Goal: Task Accomplishment & Management: Manage account settings

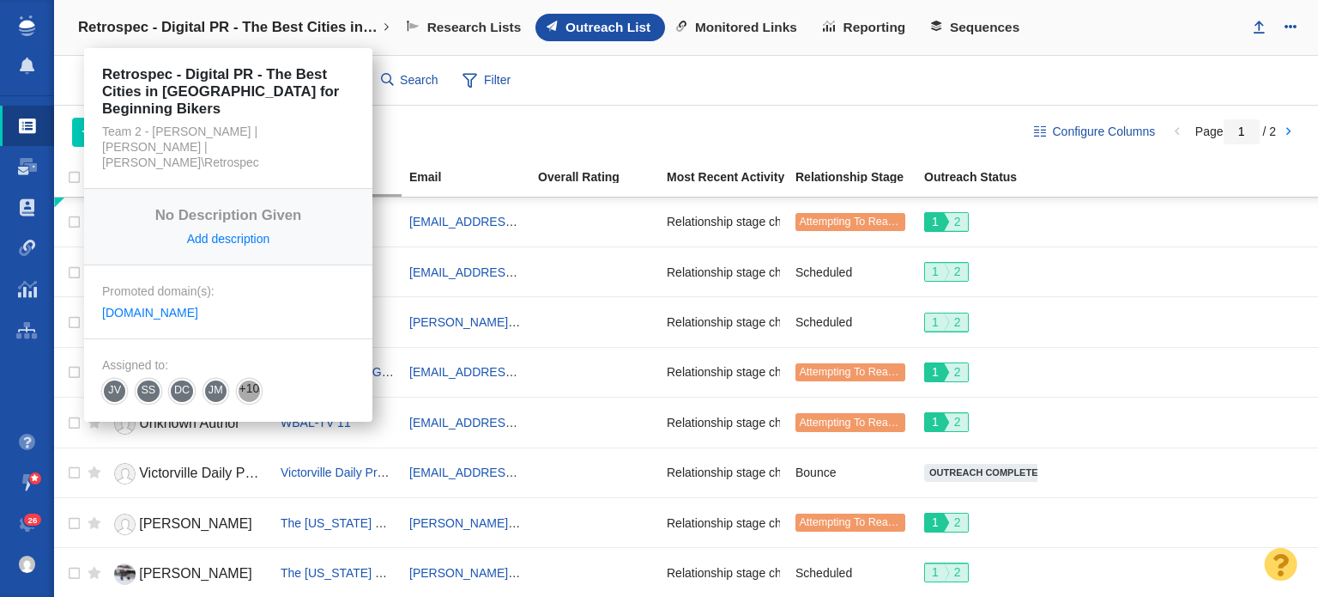
click at [264, 30] on h4 "Retrospec - Digital PR - The Best Cities in [GEOGRAPHIC_DATA] for Beginning Bik…" at bounding box center [228, 27] width 300 height 17
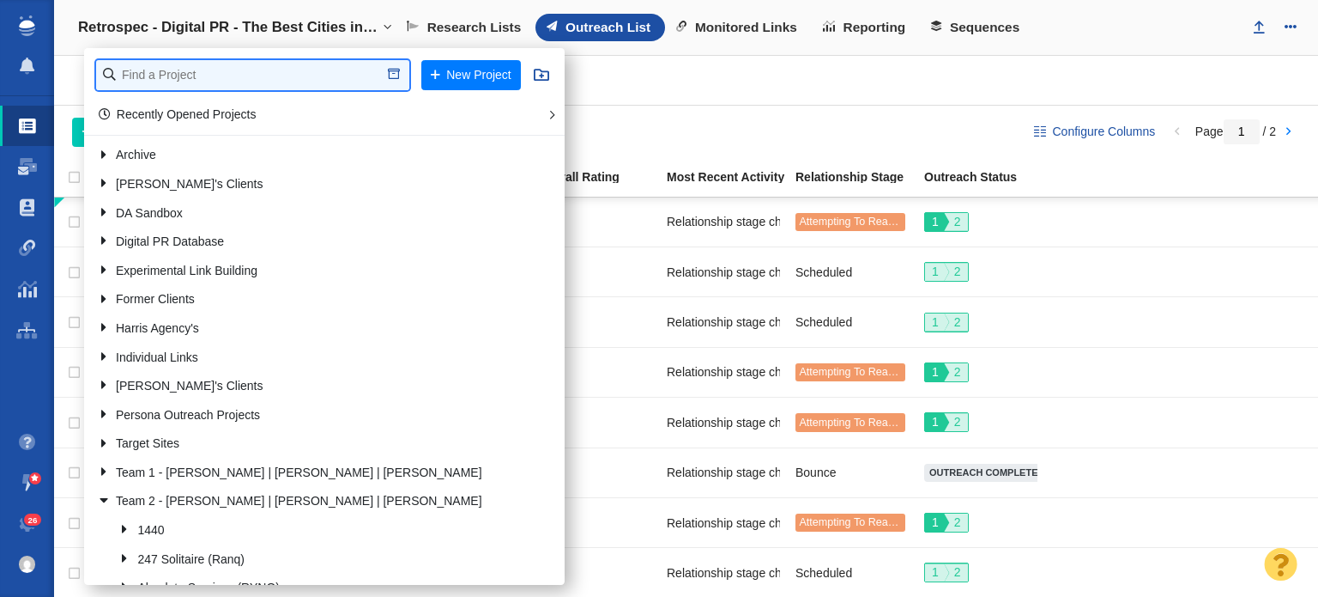
click at [231, 84] on input "text" at bounding box center [252, 75] width 313 height 30
type input "retrospec"
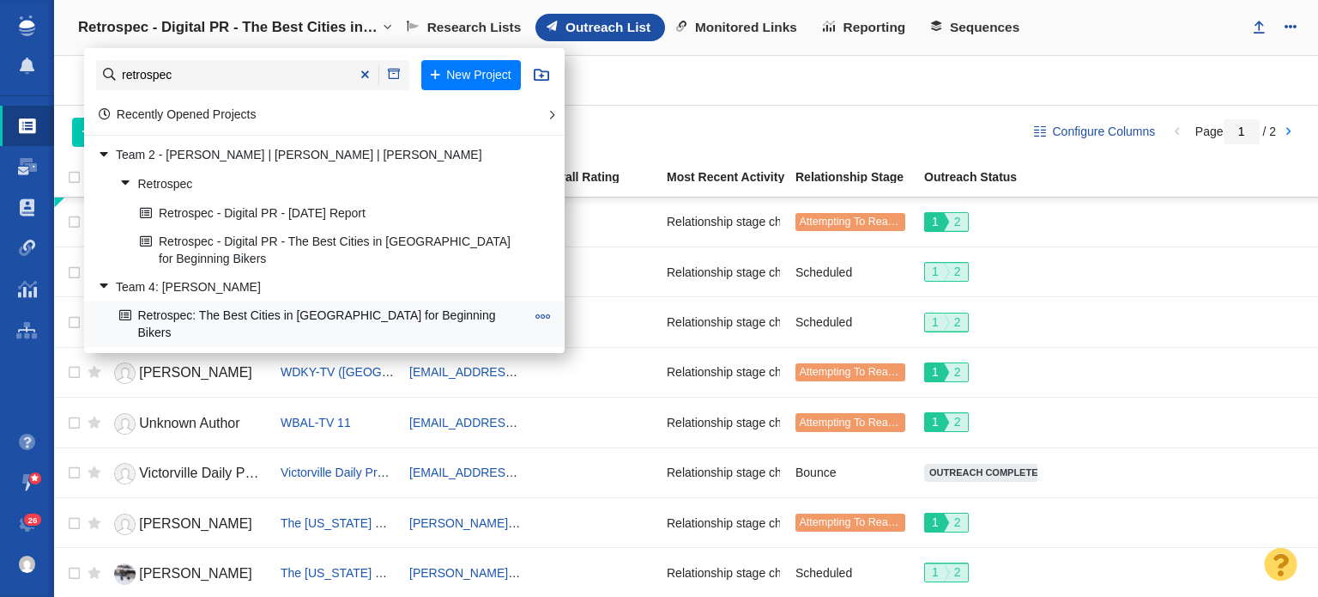
click at [228, 308] on link "Retrospec: The Best Cities in [GEOGRAPHIC_DATA] for Beginning Bikers" at bounding box center [322, 323] width 415 height 43
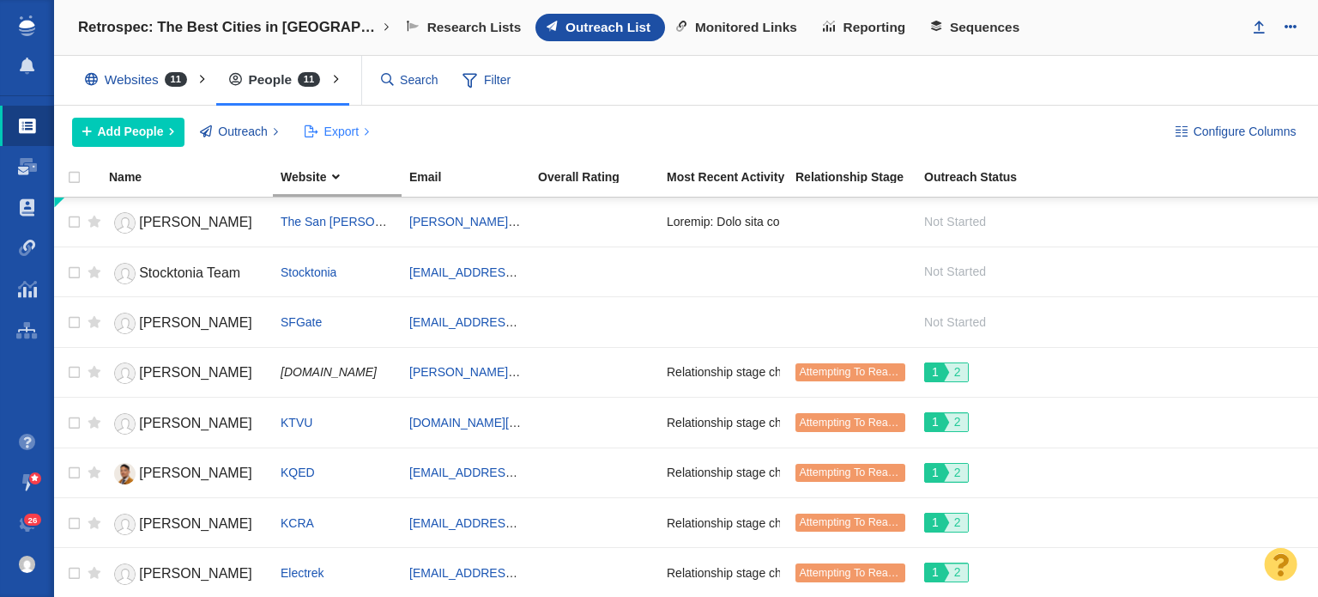
click at [360, 135] on button "Export" at bounding box center [336, 132] width 85 height 29
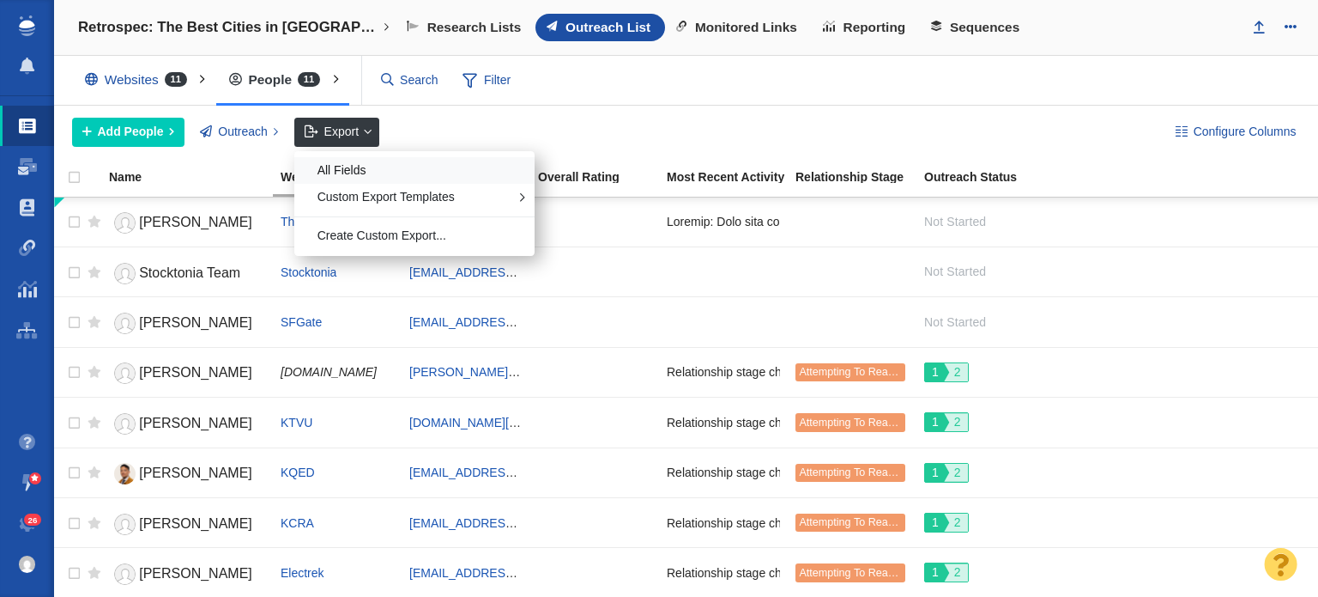
click at [358, 163] on div "All Fields" at bounding box center [414, 170] width 240 height 27
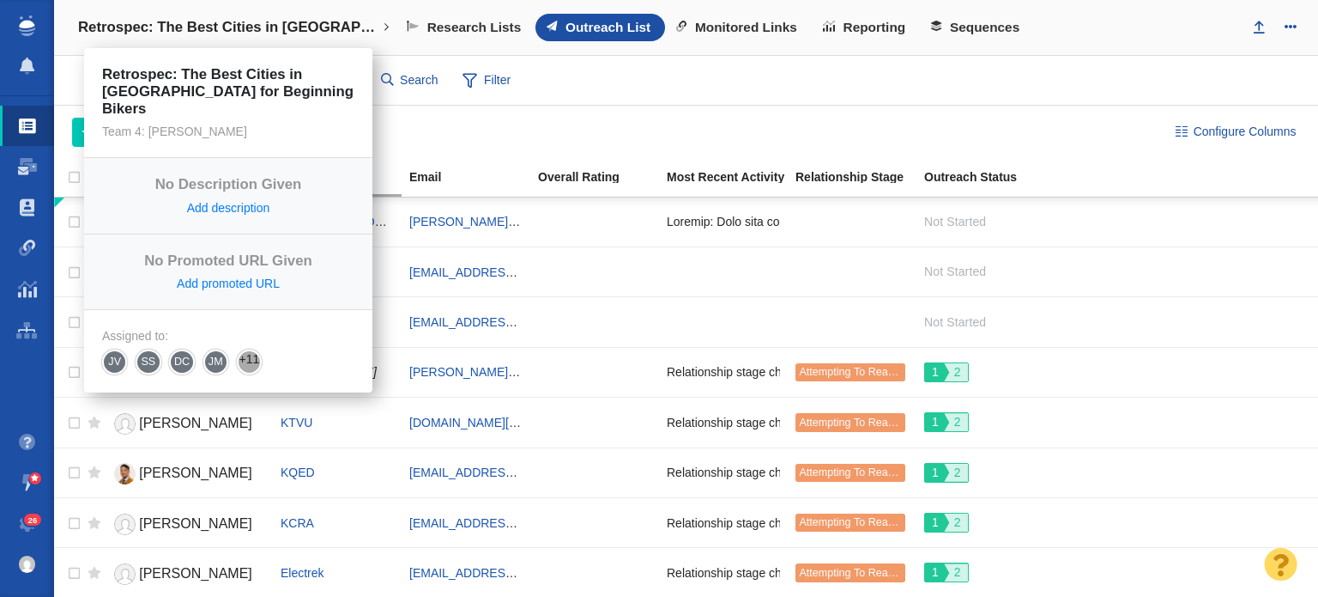
click at [264, 37] on link "Retrospec: The Best Cities in [GEOGRAPHIC_DATA] for Beginning Bikers" at bounding box center [234, 27] width 336 height 41
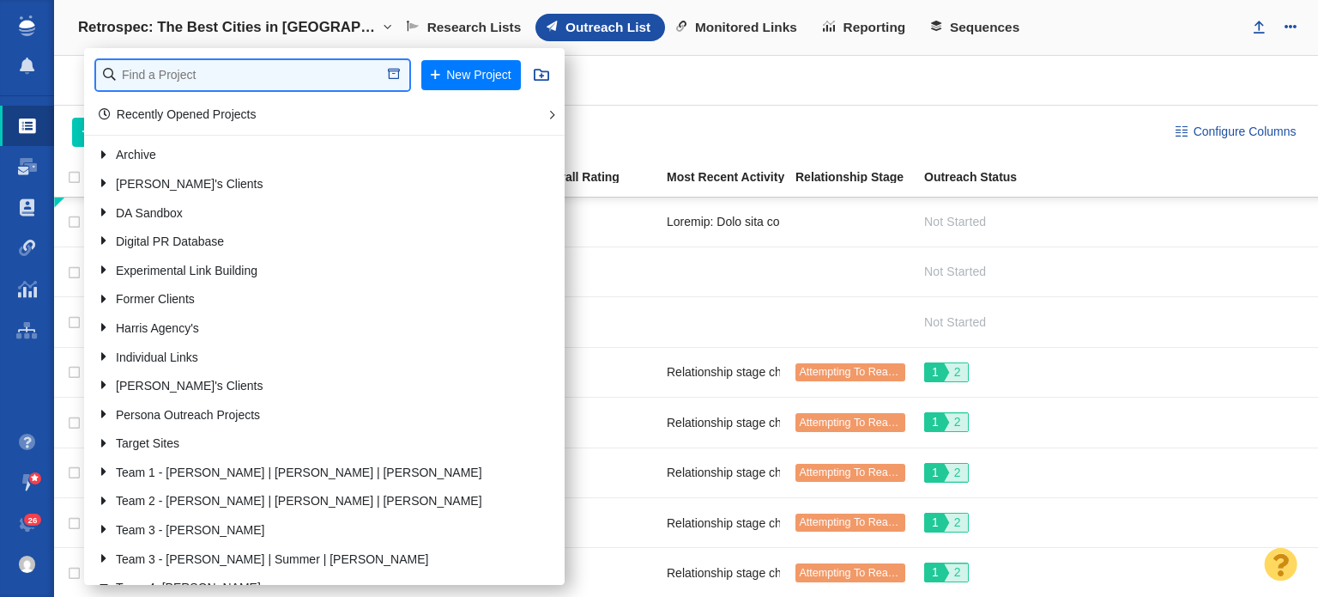
click at [249, 75] on input "text" at bounding box center [252, 75] width 313 height 30
type input "retr"
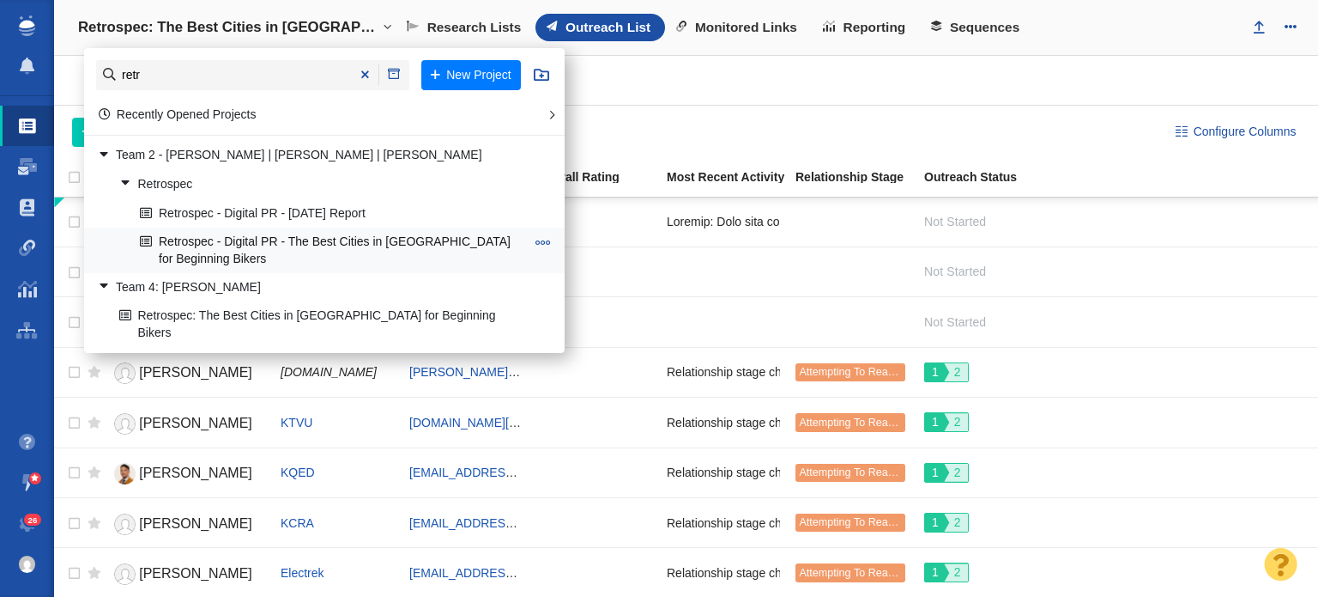
click at [241, 231] on link "Retrospec - Digital PR - The Best Cities in [GEOGRAPHIC_DATA] for Beginning Bik…" at bounding box center [333, 249] width 394 height 43
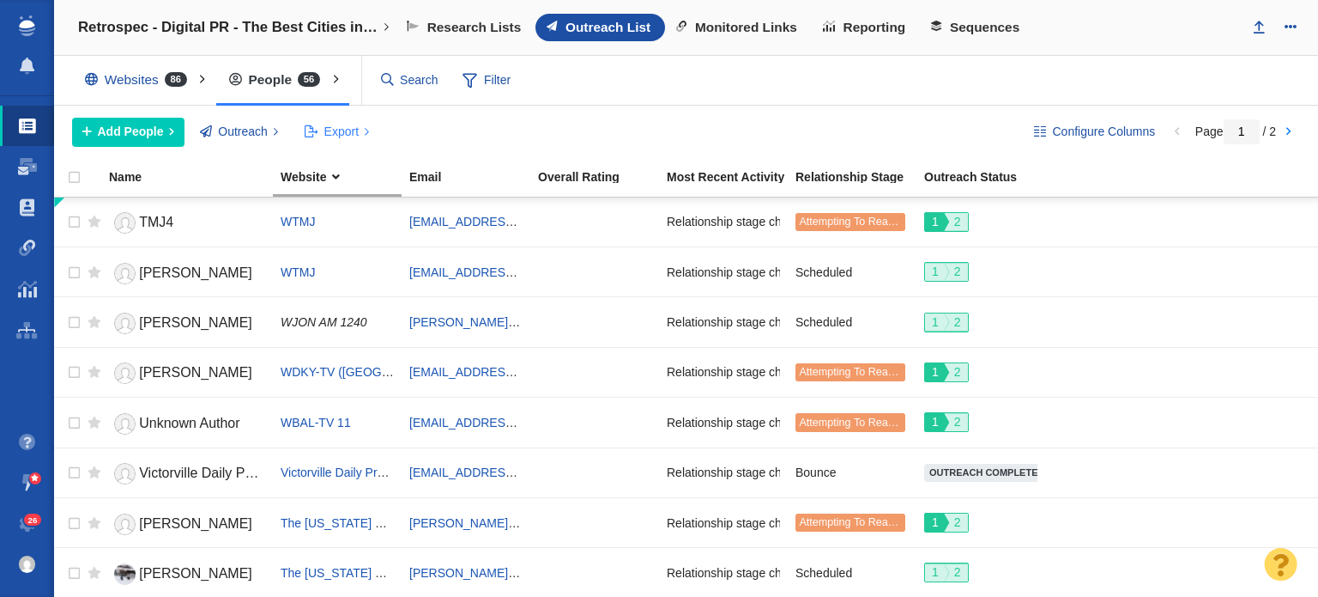
click at [344, 123] on span "Export" at bounding box center [341, 132] width 34 height 18
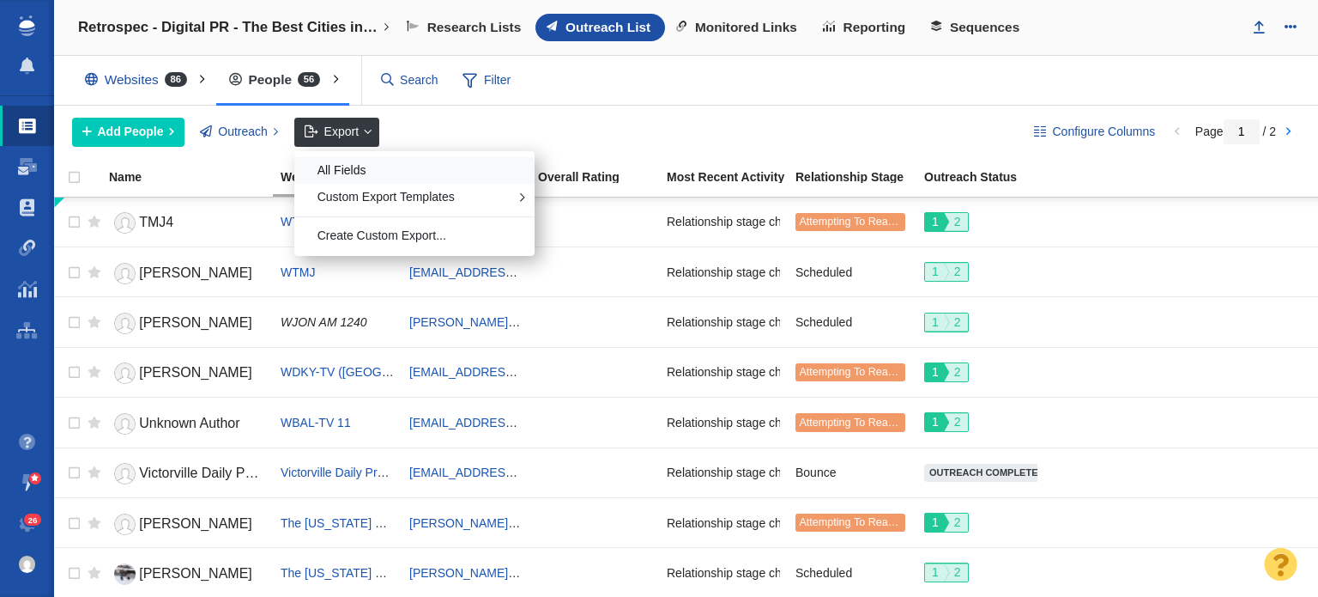
click at [376, 172] on div "All Fields" at bounding box center [414, 170] width 240 height 27
